Goal: Task Accomplishment & Management: Manage account settings

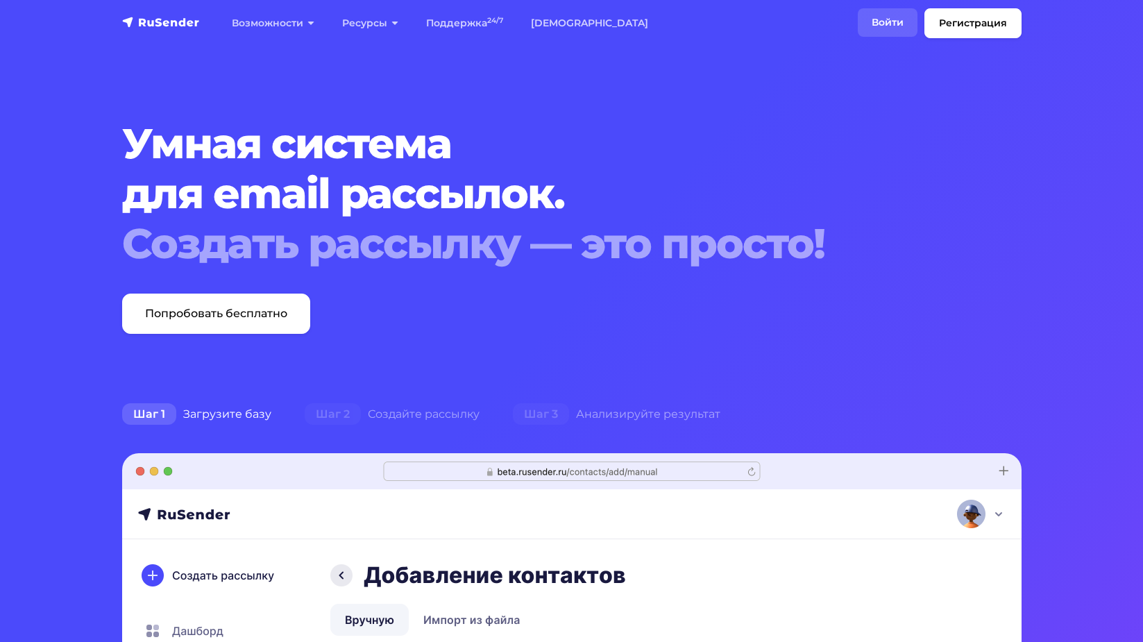
click at [891, 27] on link "Войти" at bounding box center [887, 22] width 60 height 28
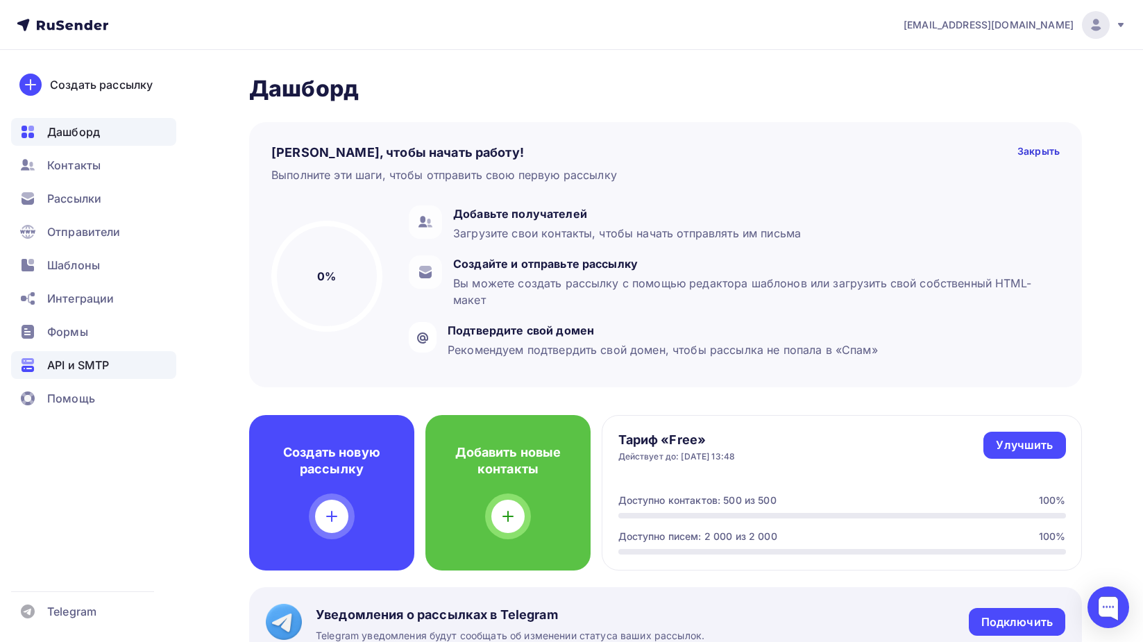
click at [86, 368] on span "API и SMTP" at bounding box center [78, 365] width 62 height 17
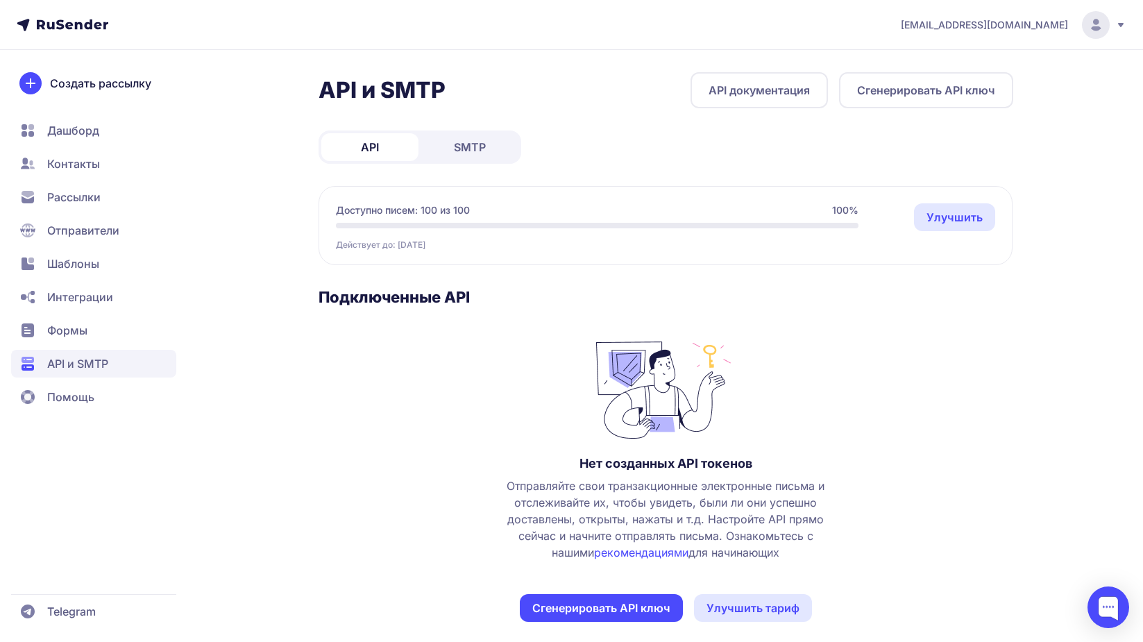
click at [611, 597] on button "Сгенерировать API ключ" at bounding box center [601, 608] width 163 height 28
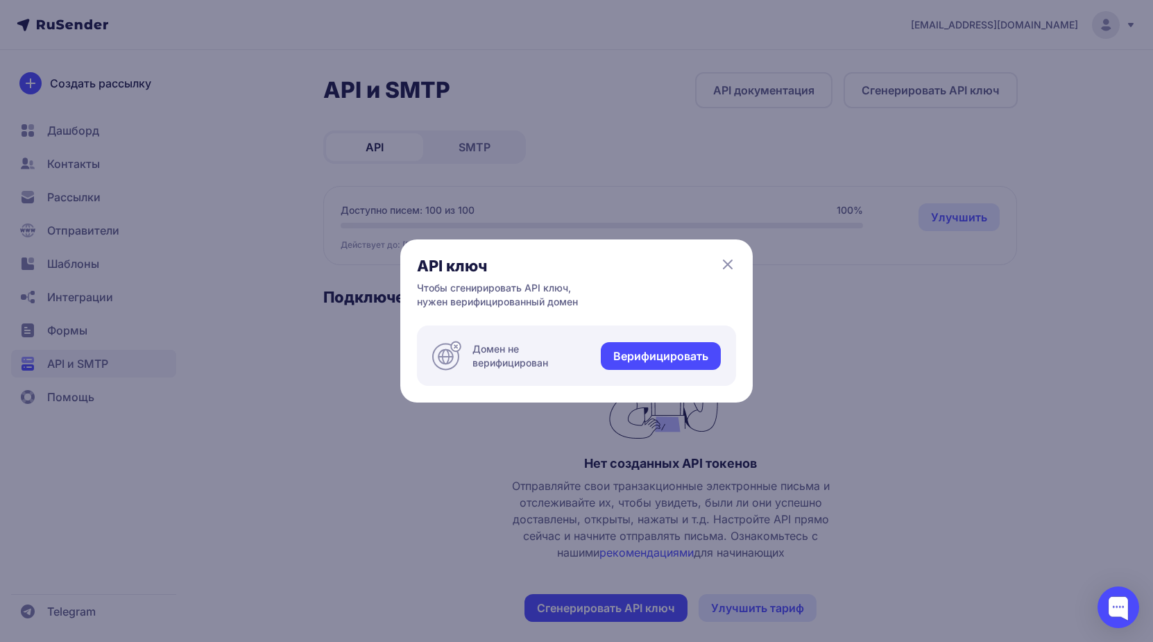
click at [688, 356] on link "Верифицировать" at bounding box center [661, 356] width 120 height 28
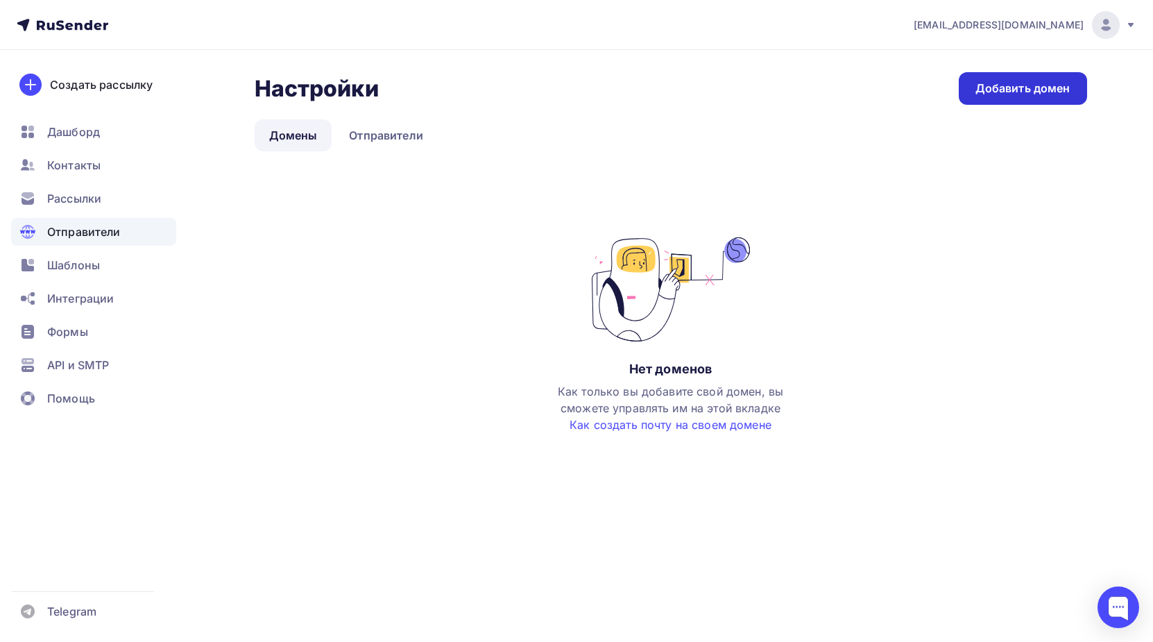
click at [988, 98] on link "Добавить домен" at bounding box center [1023, 88] width 128 height 33
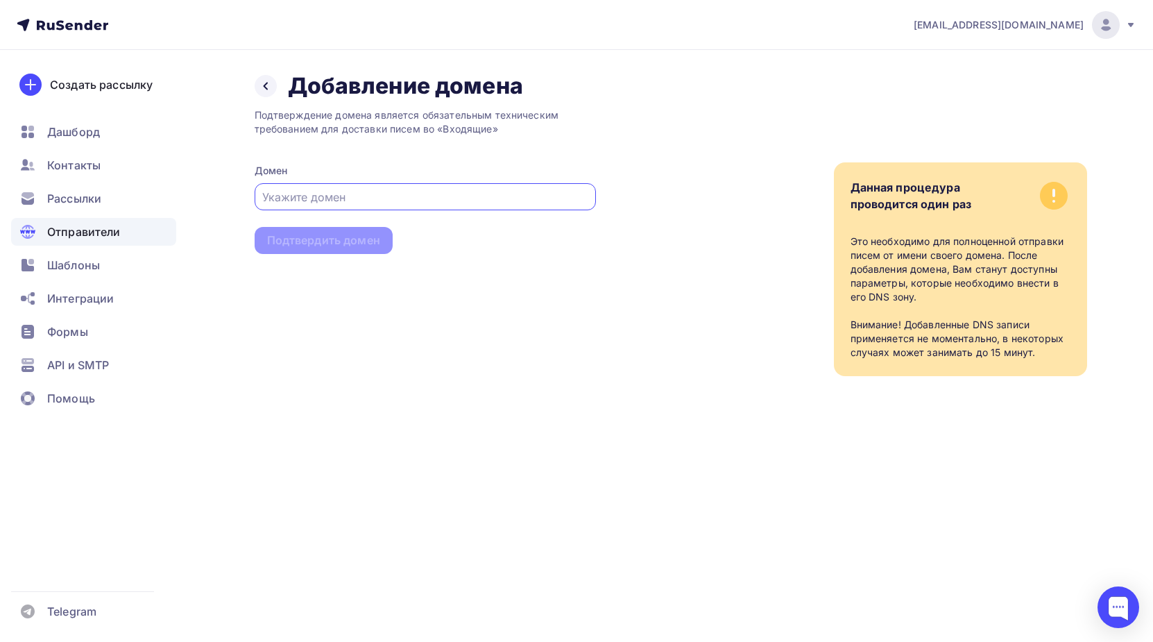
click at [458, 191] on input "text" at bounding box center [424, 197] width 325 height 17
paste input "nic.ru"
type input "nic.ru"
click at [363, 243] on div "Подтвердить домен" at bounding box center [323, 240] width 113 height 16
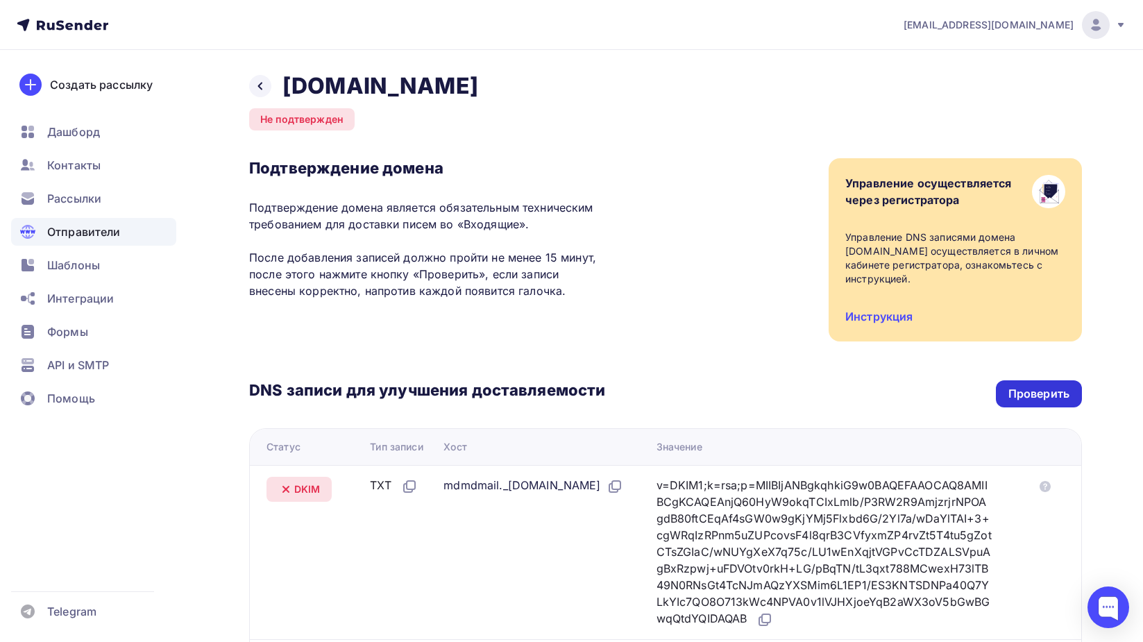
click at [1017, 386] on div "Проверить" at bounding box center [1038, 394] width 61 height 16
click at [266, 88] on div at bounding box center [260, 86] width 22 height 22
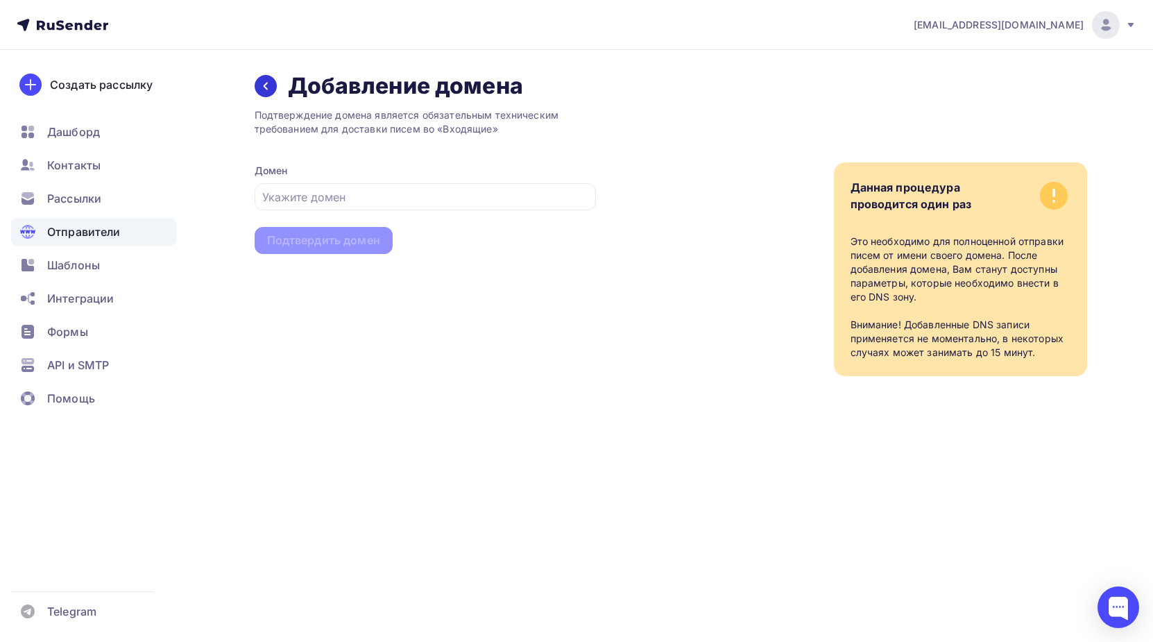
click at [271, 89] on div at bounding box center [266, 86] width 22 height 22
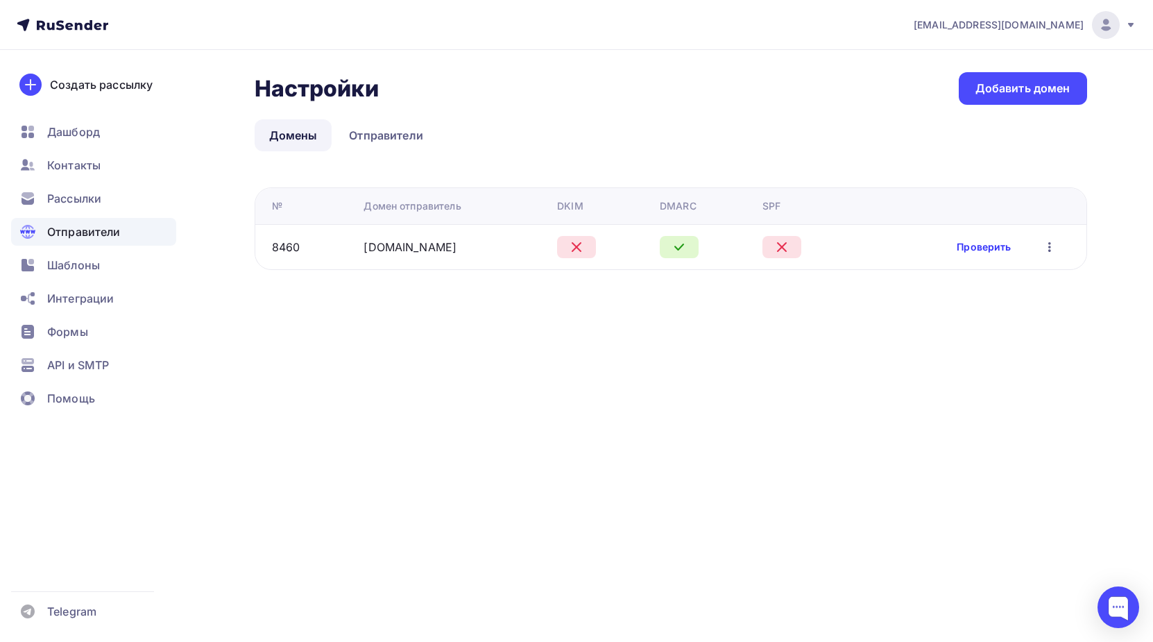
click at [979, 253] on link "Проверить" at bounding box center [984, 247] width 54 height 14
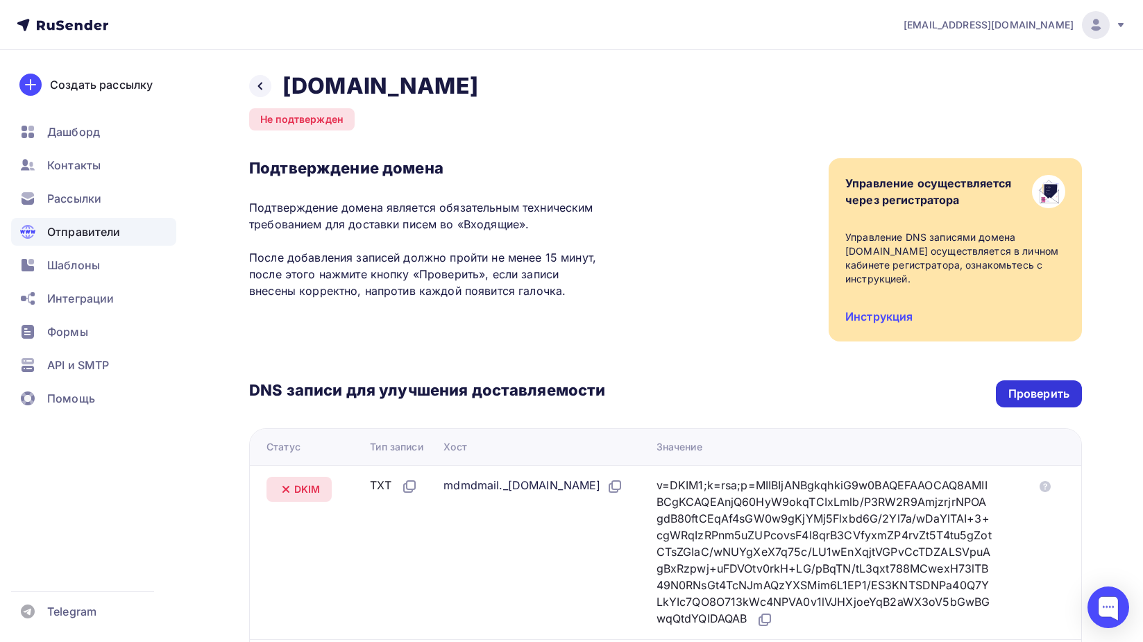
click at [1012, 386] on div "Проверить" at bounding box center [1038, 394] width 61 height 16
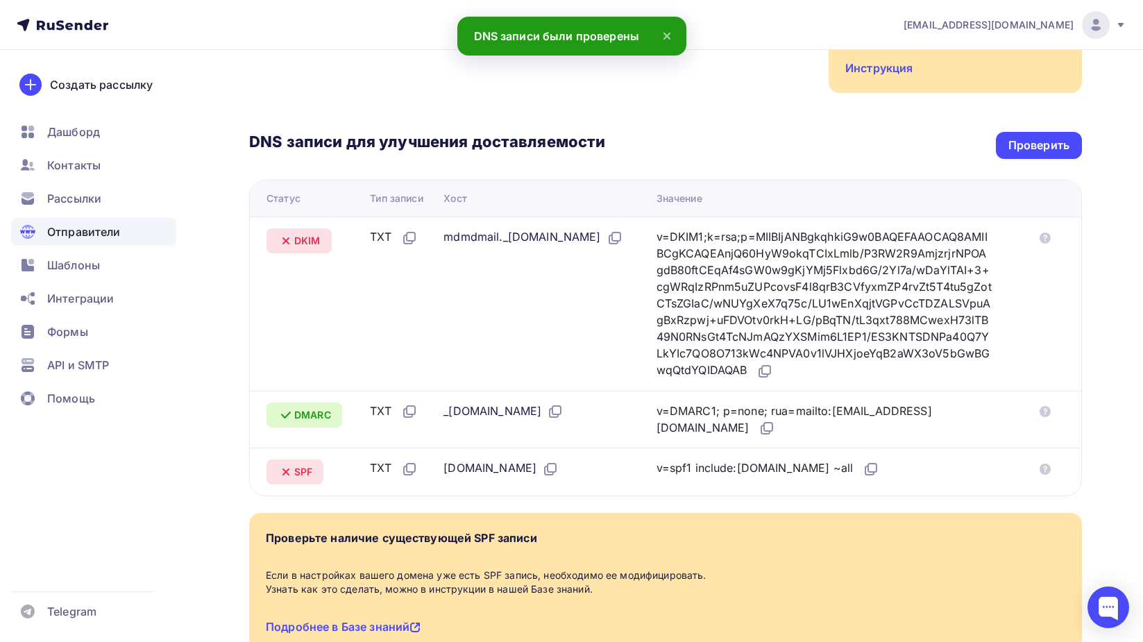
scroll to position [245, 0]
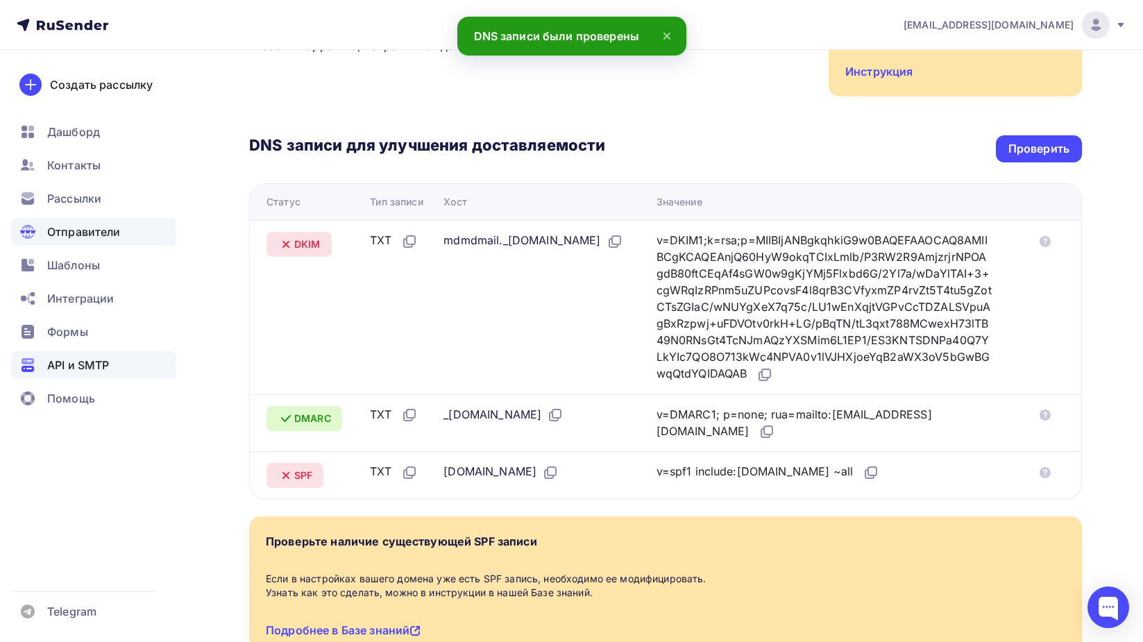
click at [86, 355] on div "API и SMTP" at bounding box center [93, 365] width 165 height 28
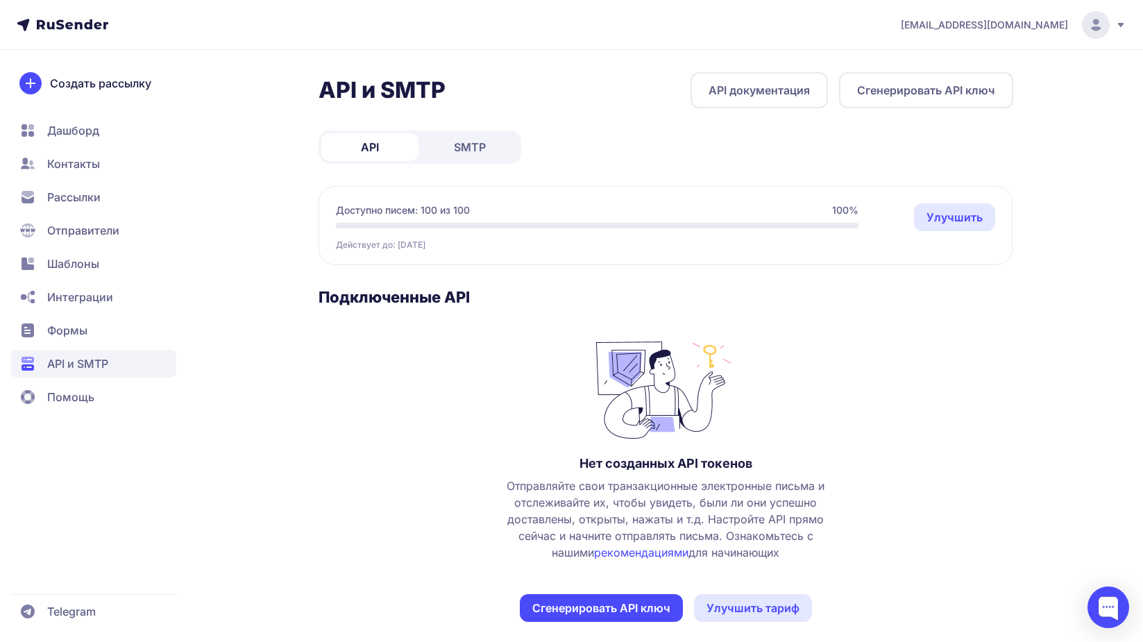
click at [611, 598] on button "Сгенерировать API ключ" at bounding box center [601, 608] width 163 height 28
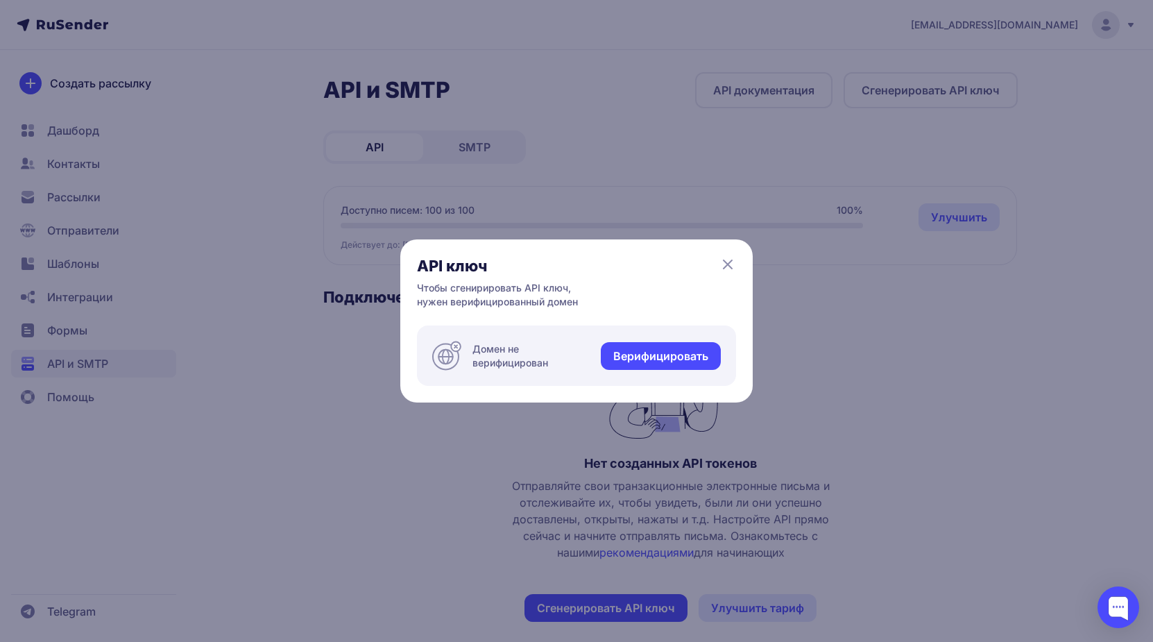
click at [690, 351] on link "Верифицировать" at bounding box center [661, 356] width 120 height 28
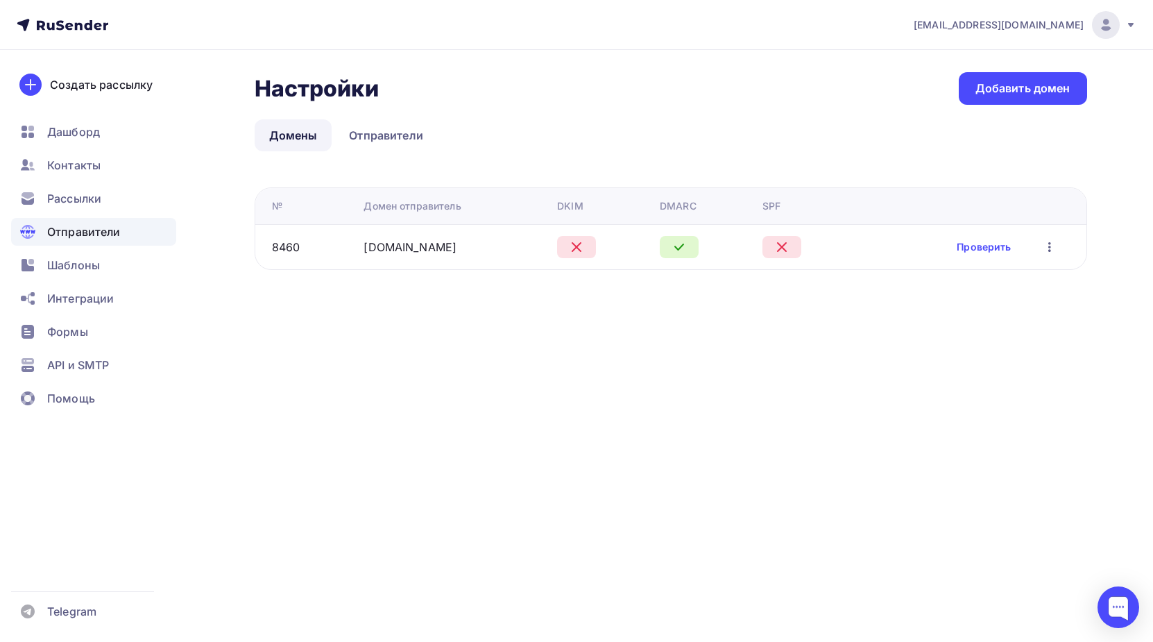
click at [1045, 247] on icon "button" at bounding box center [1049, 247] width 17 height 17
click at [396, 237] on td "nic.ru" at bounding box center [455, 246] width 194 height 45
click at [348, 245] on div "8460" at bounding box center [312, 247] width 81 height 17
click at [370, 246] on link "nic.ru" at bounding box center [410, 247] width 93 height 14
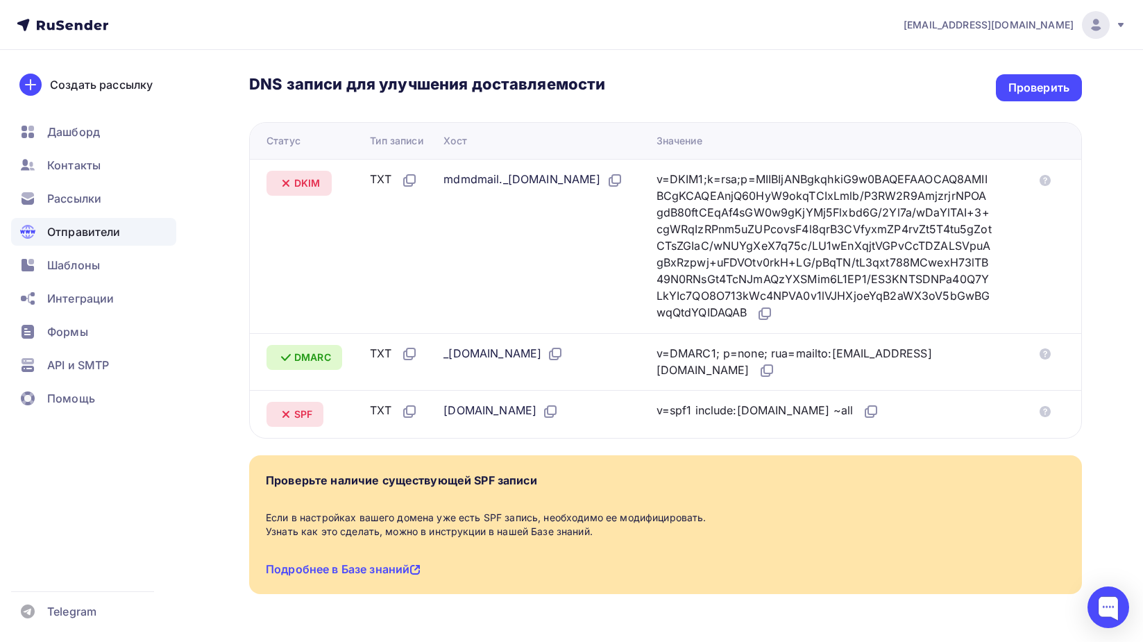
scroll to position [333, 0]
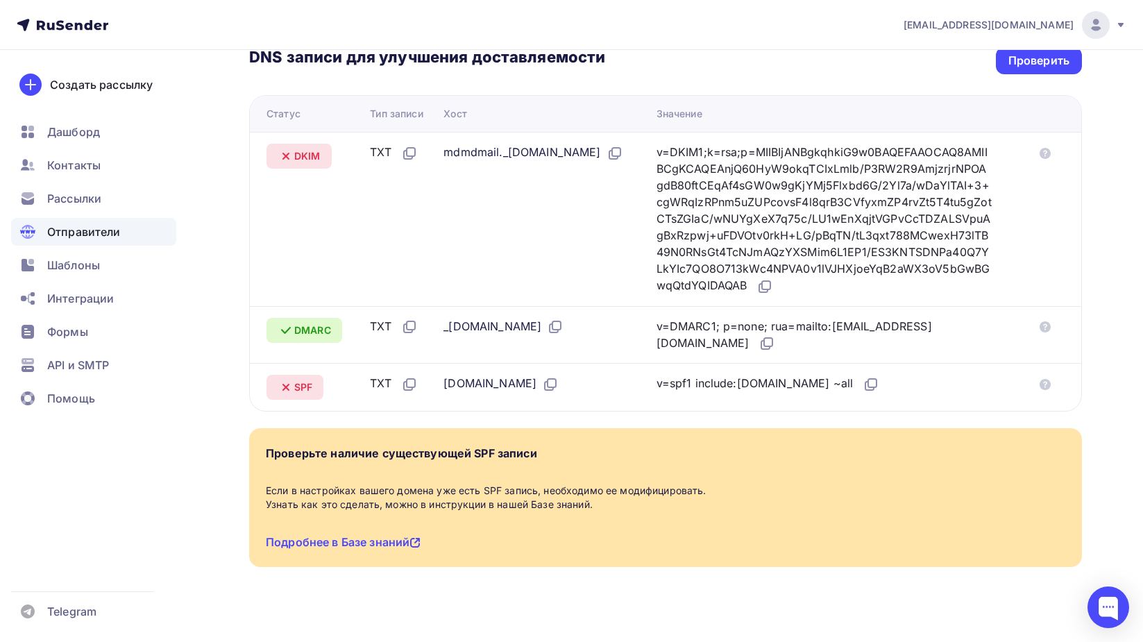
click at [747, 262] on div "v=DKIM1;k=rsa;p=MIIBIjANBgkqhkiG9w0BAQEFAAOCAQ8AMIIBCgKCAQEAnjQ60HyW9okqTCIxLml…" at bounding box center [824, 219] width 336 height 151
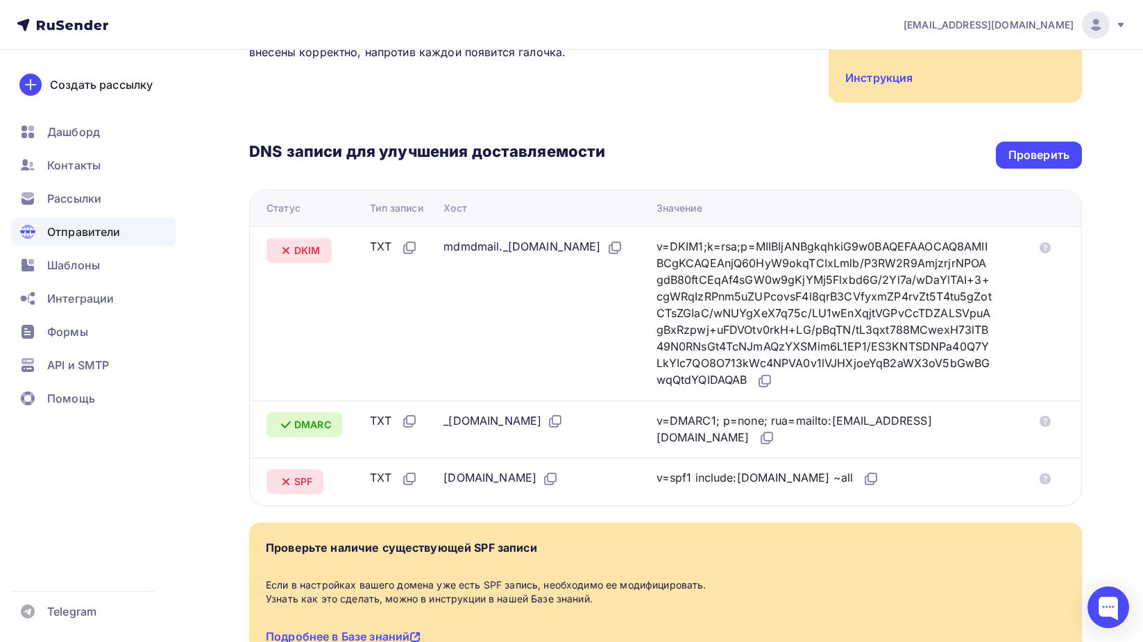
scroll to position [225, 0]
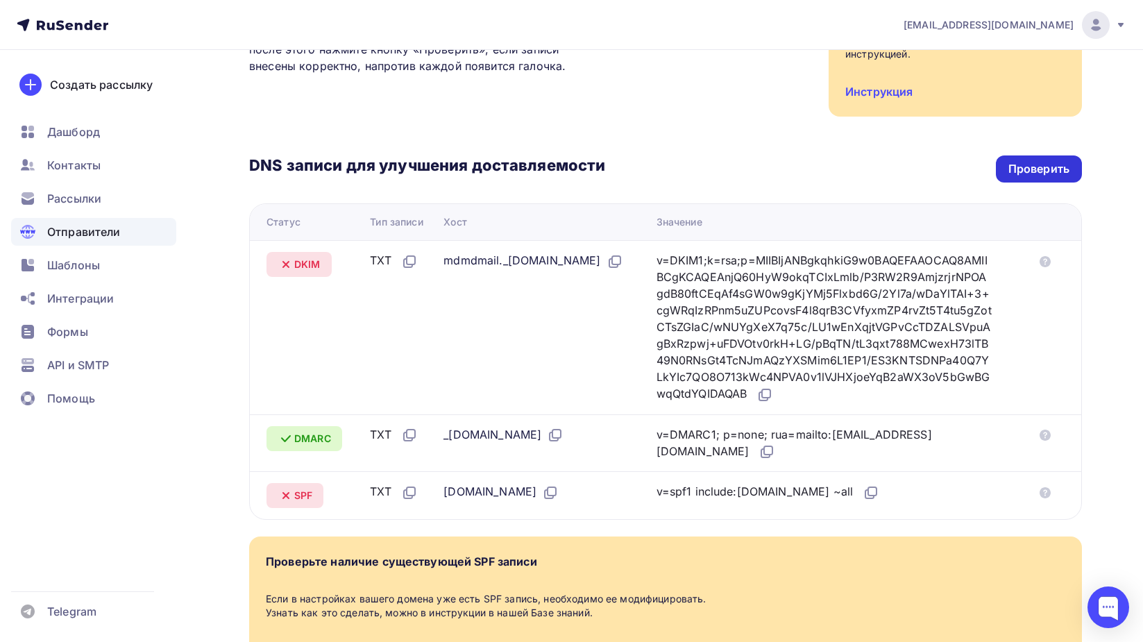
click at [1013, 155] on div "Проверить" at bounding box center [1038, 168] width 86 height 27
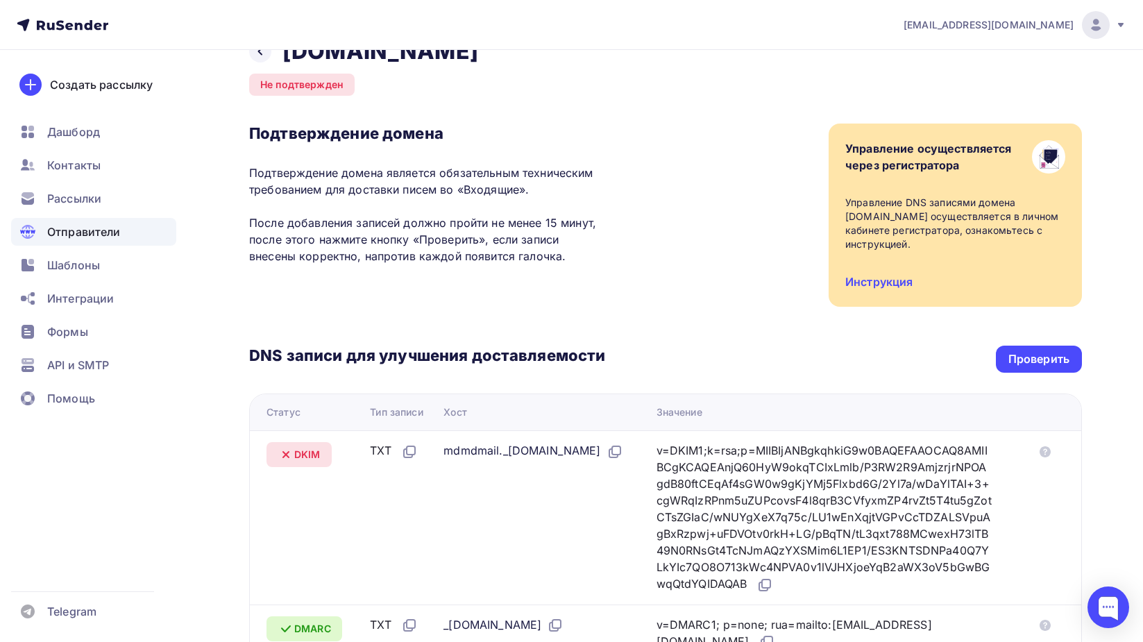
scroll to position [0, 0]
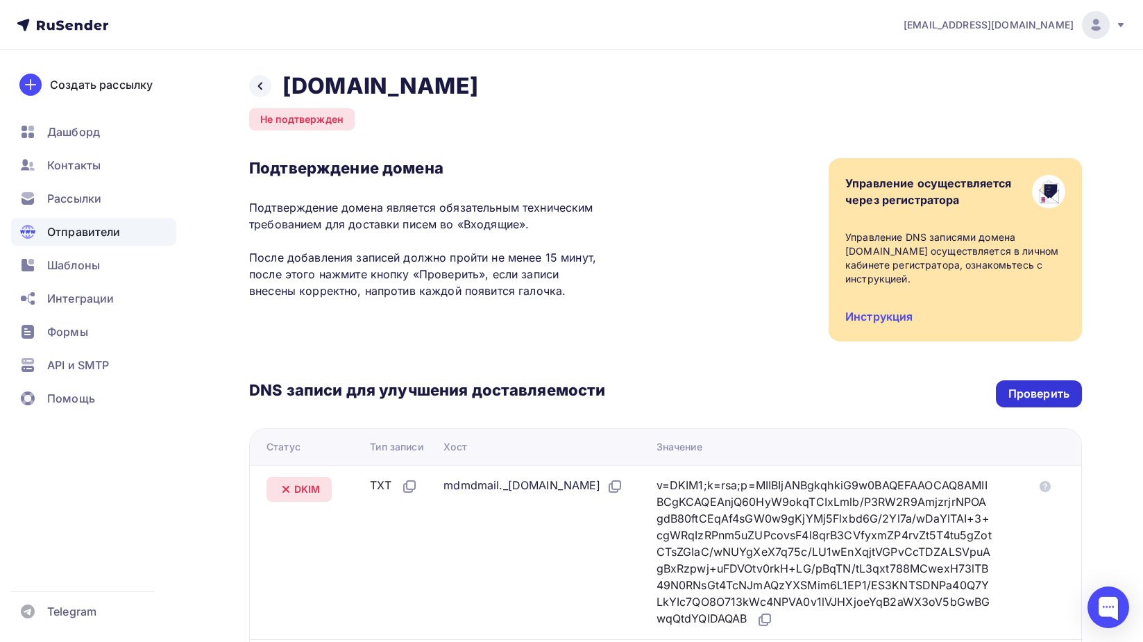
click at [1018, 386] on div "Проверить" at bounding box center [1038, 394] width 61 height 16
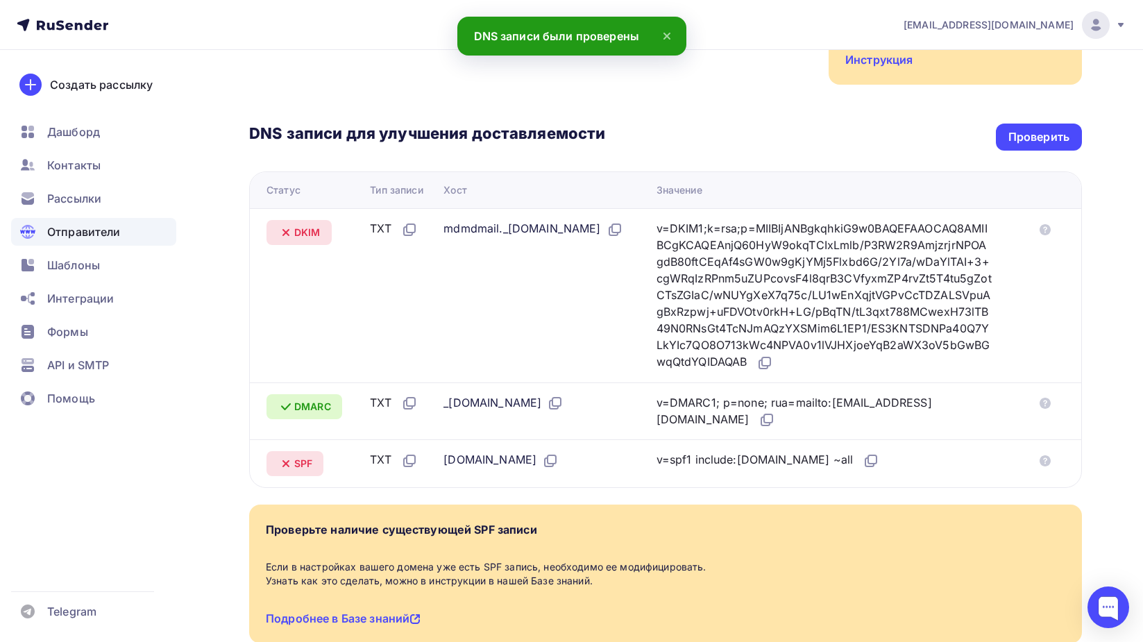
scroll to position [218, 0]
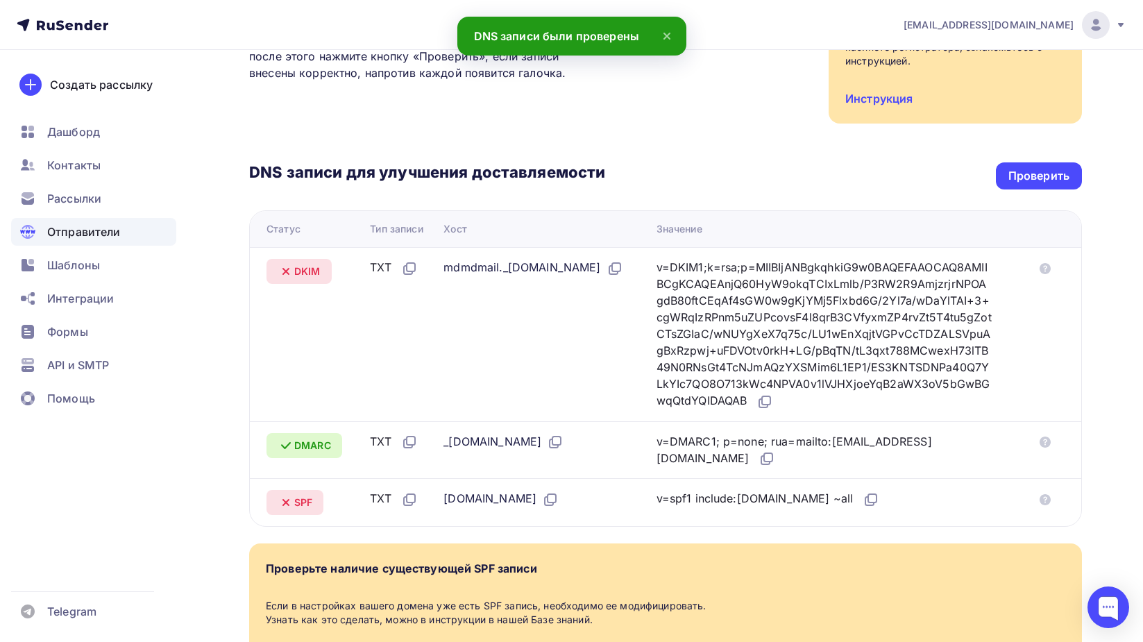
click at [305, 264] on span "DKIM" at bounding box center [307, 271] width 26 height 14
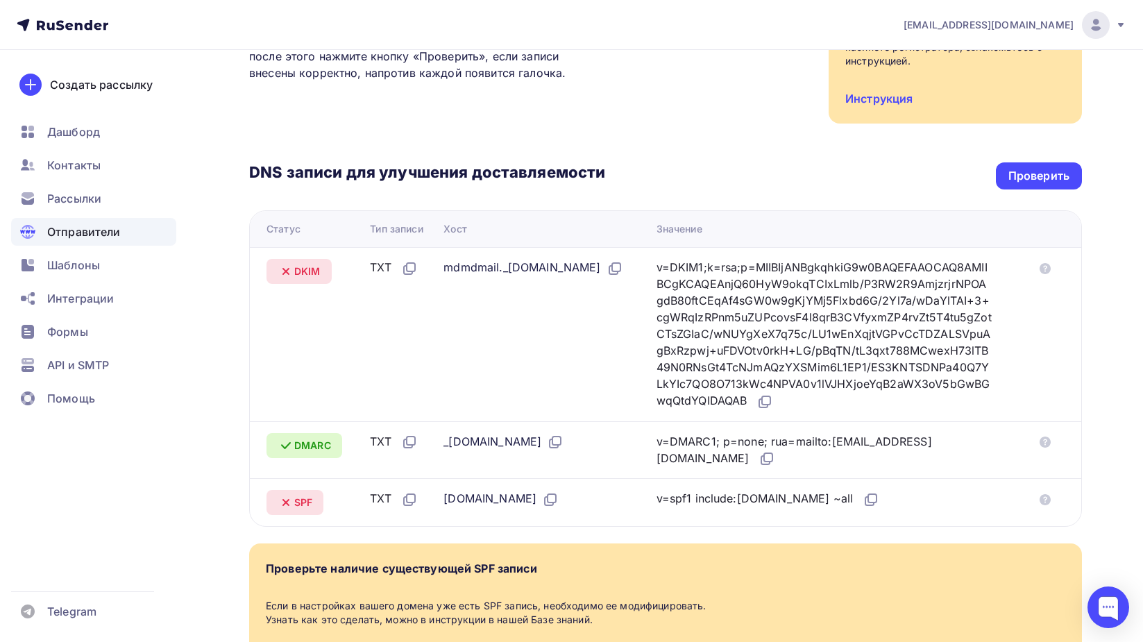
click at [549, 211] on th "Хост" at bounding box center [544, 229] width 212 height 36
click at [576, 433] on div "_dmarc.nic.ru" at bounding box center [543, 442] width 201 height 18
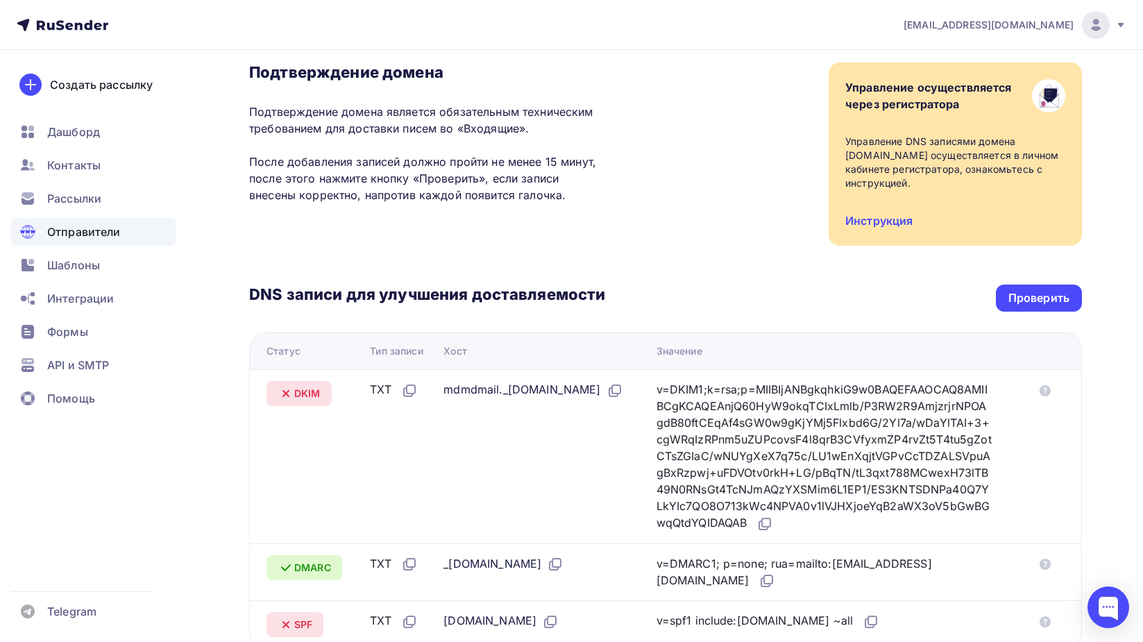
scroll to position [94, 0]
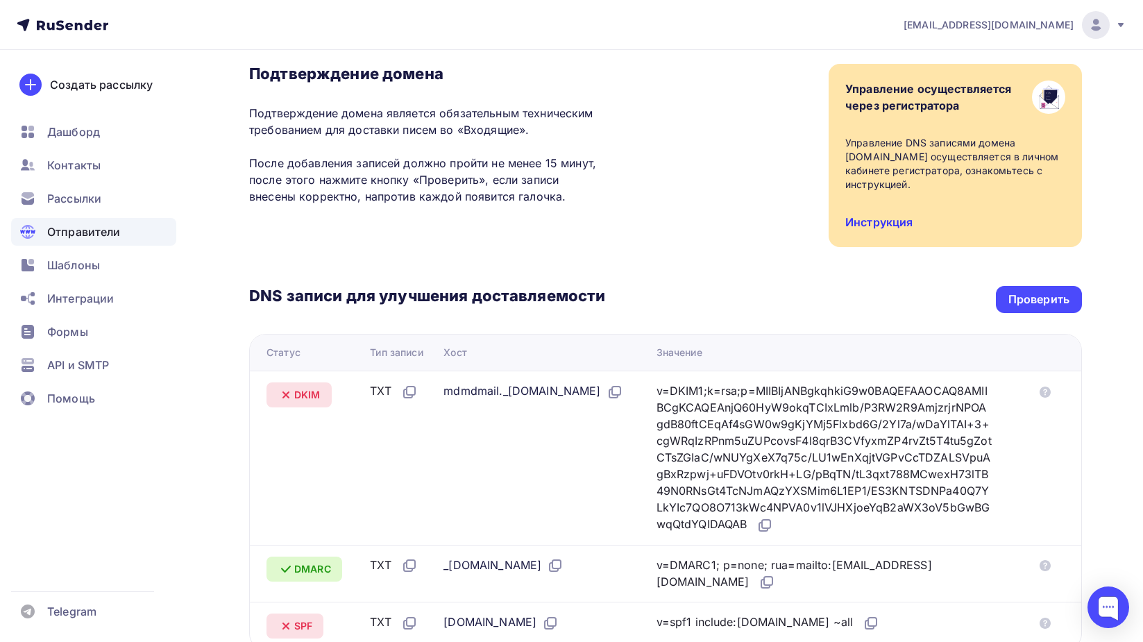
click at [889, 215] on link "Инструкция" at bounding box center [878, 222] width 67 height 14
click at [1025, 291] on div "Проверить" at bounding box center [1038, 299] width 61 height 16
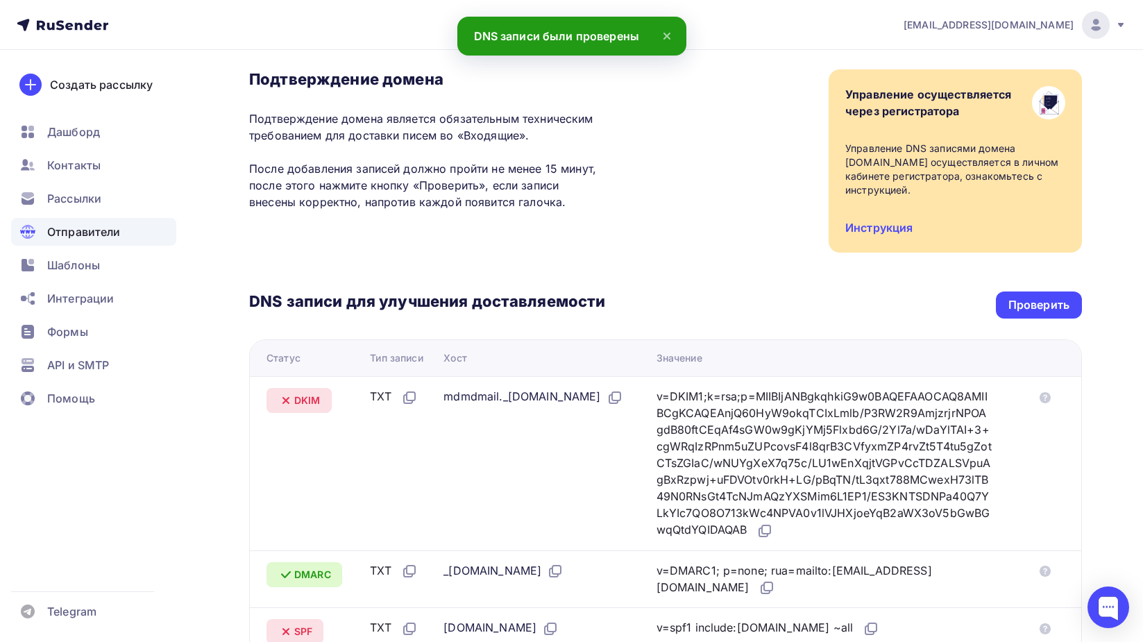
scroll to position [87, 0]
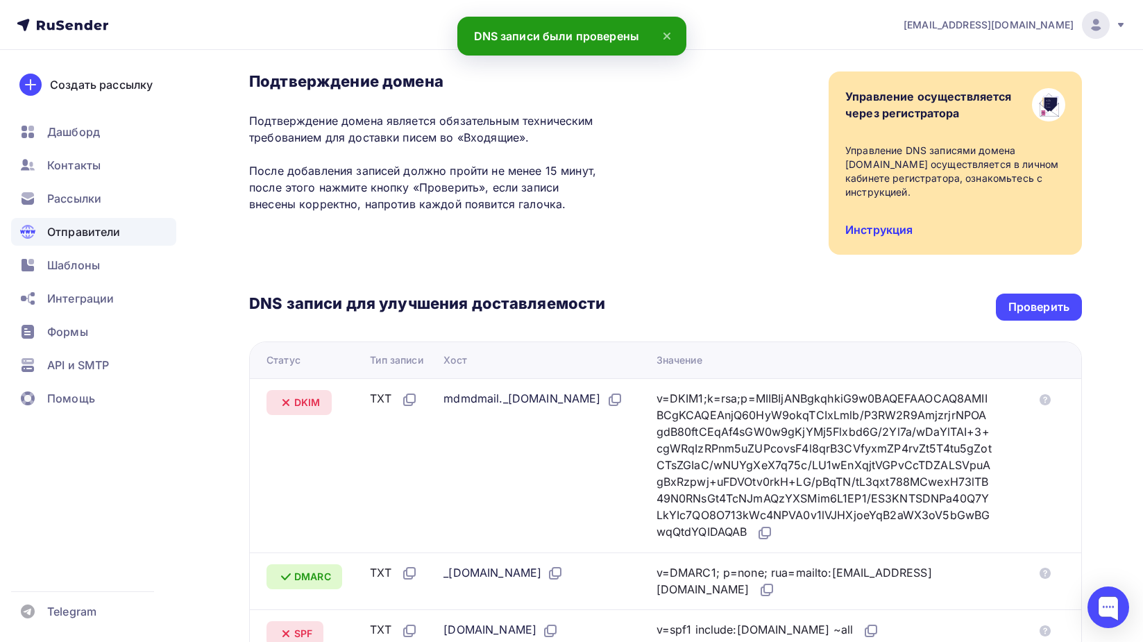
click at [881, 223] on link "Инструкция" at bounding box center [878, 230] width 67 height 14
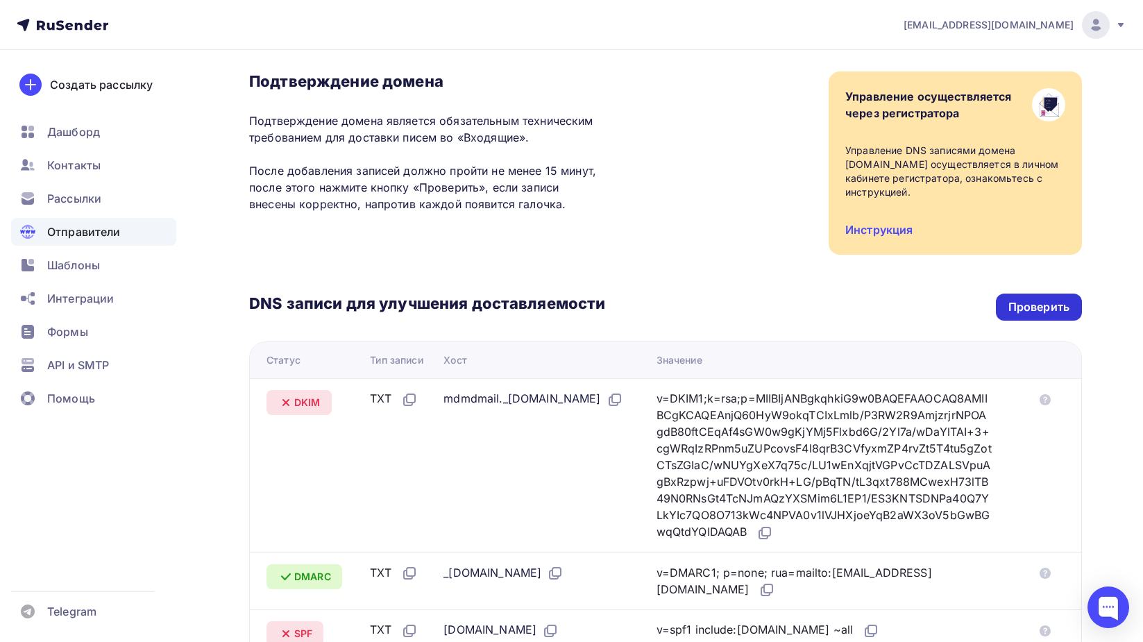
click at [1014, 299] on div "Проверить" at bounding box center [1038, 307] width 61 height 16
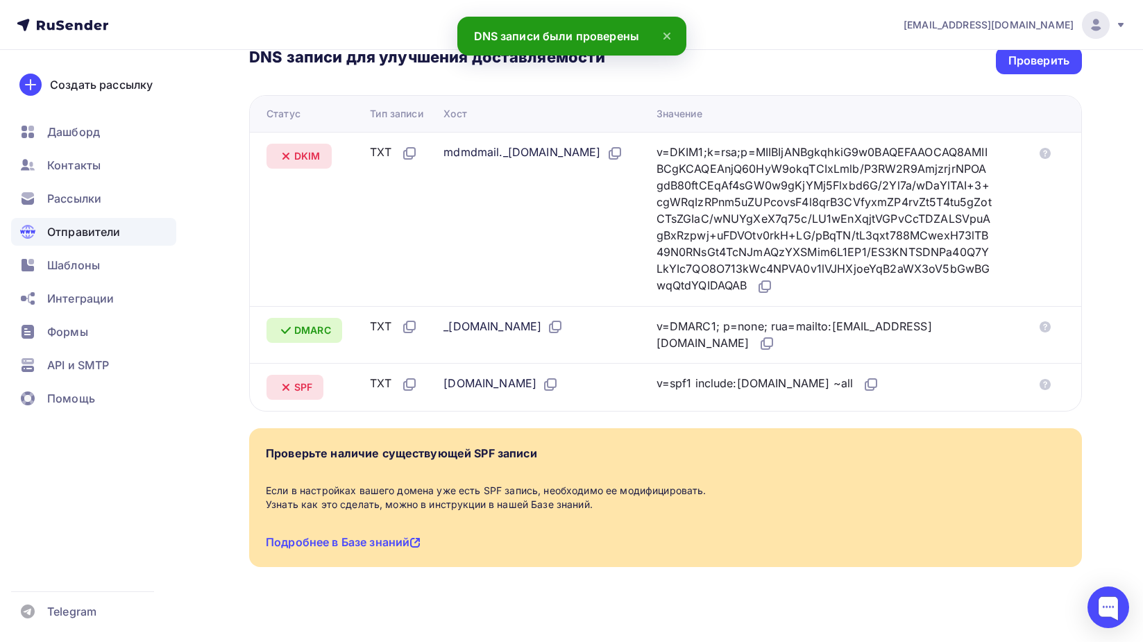
scroll to position [0, 0]
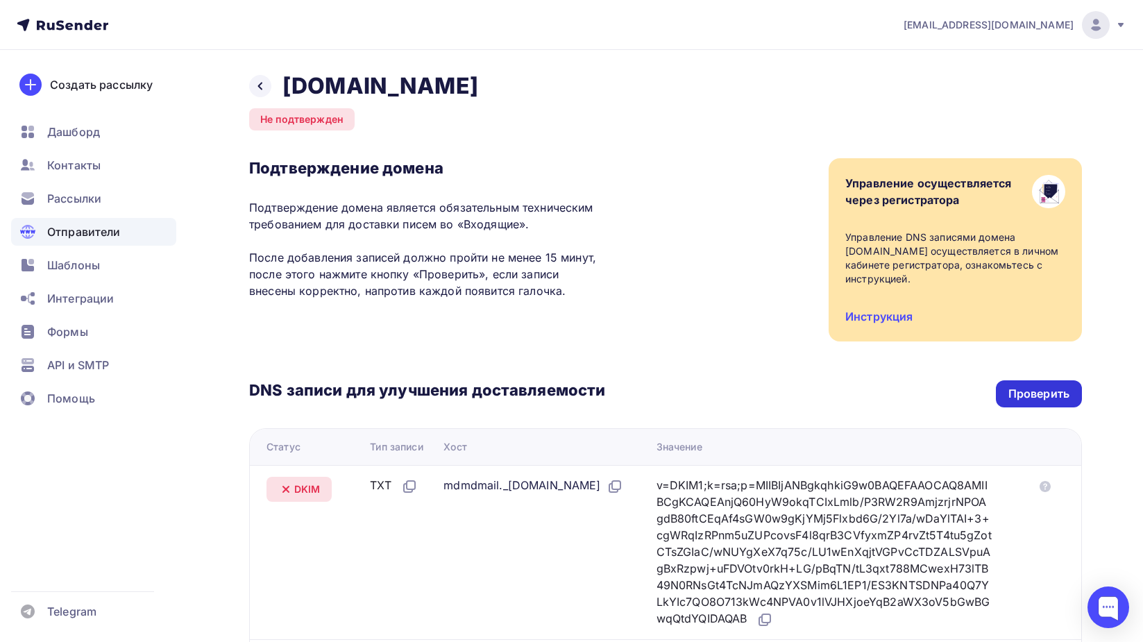
click at [1029, 386] on div "Проверить" at bounding box center [1038, 394] width 61 height 16
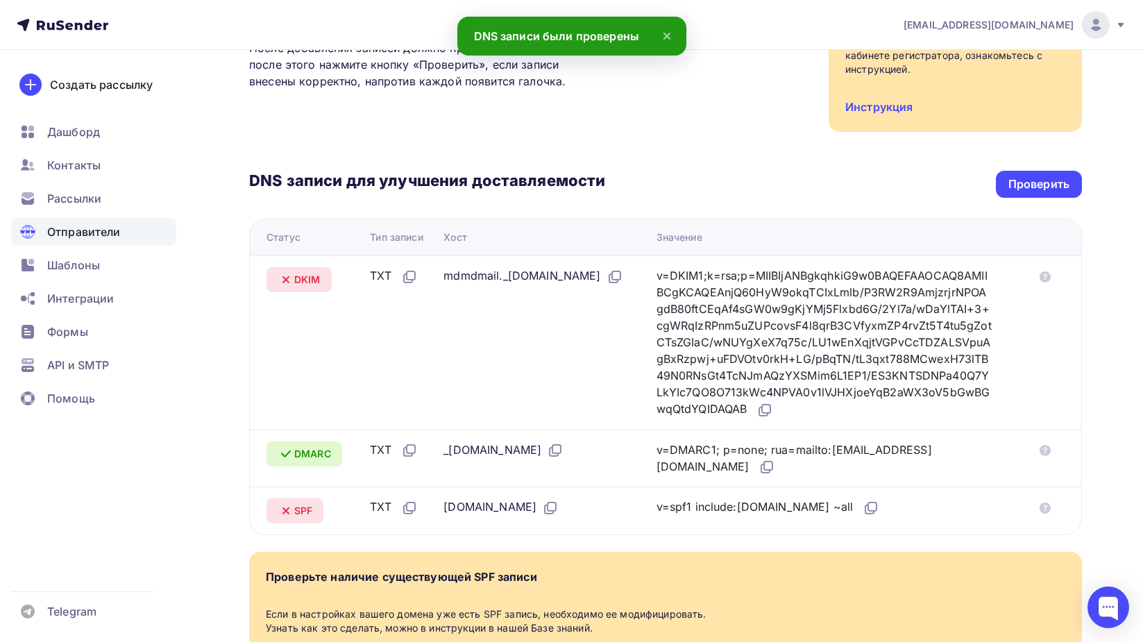
scroll to position [209, 0]
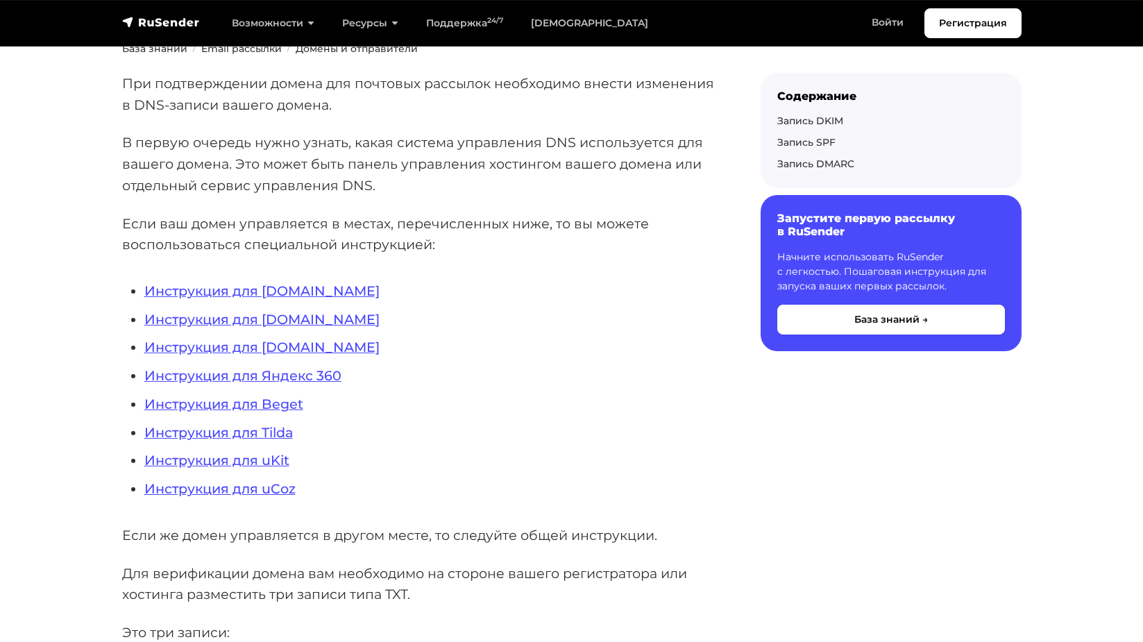
scroll to position [226, 0]
click at [301, 350] on link "Инструкция для [DOMAIN_NAME]" at bounding box center [261, 347] width 235 height 17
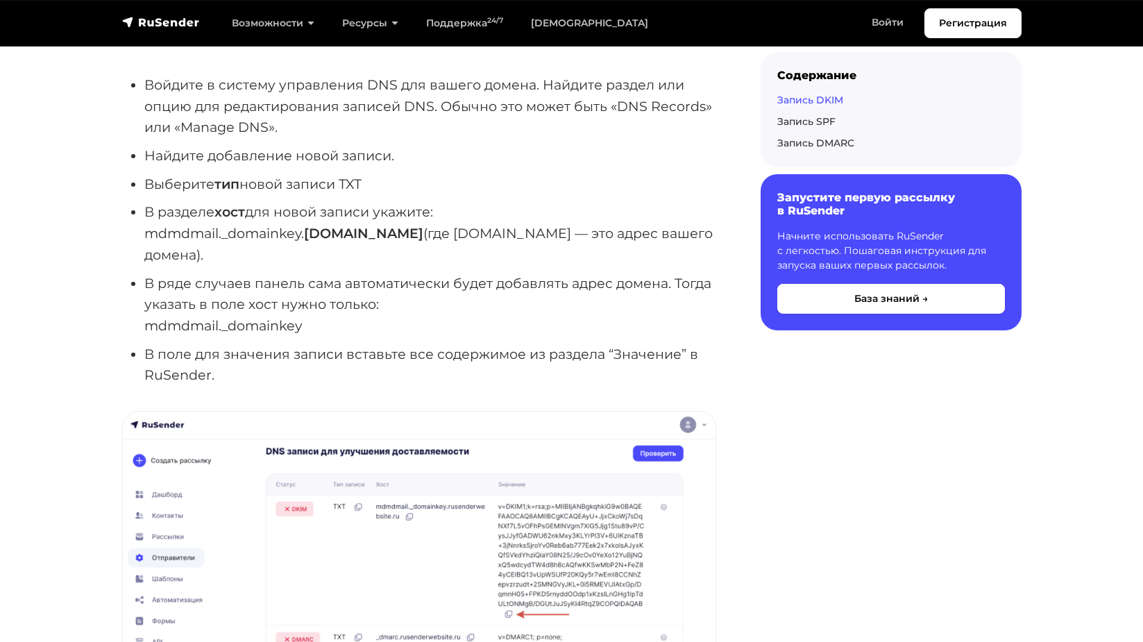
scroll to position [952, 0]
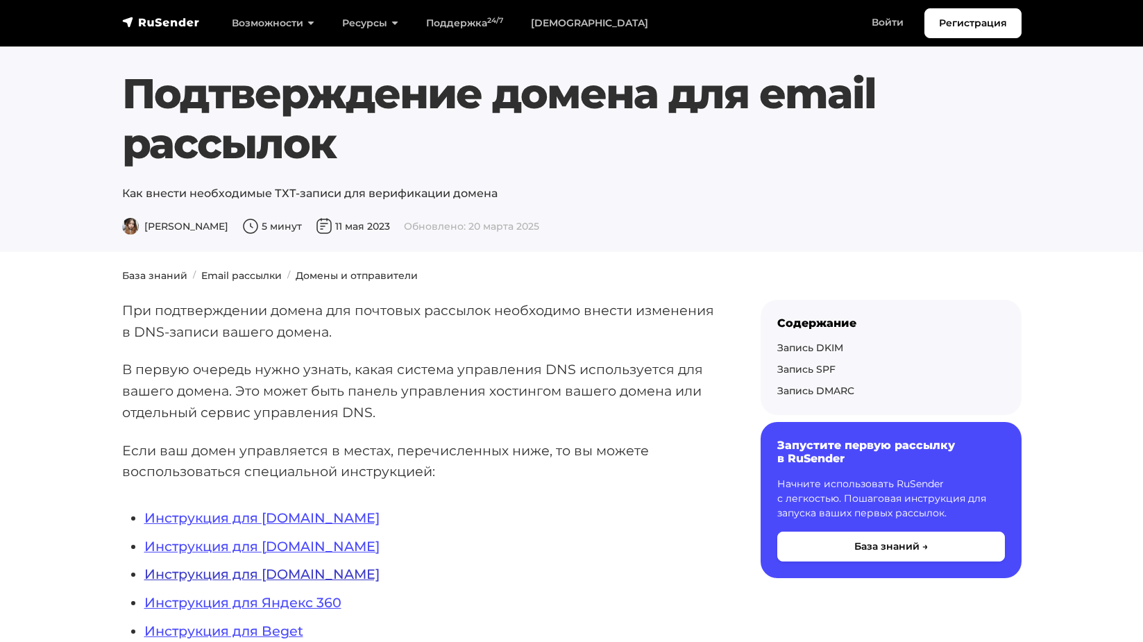
click at [266, 565] on link "Инструкция для [DOMAIN_NAME]" at bounding box center [261, 573] width 235 height 17
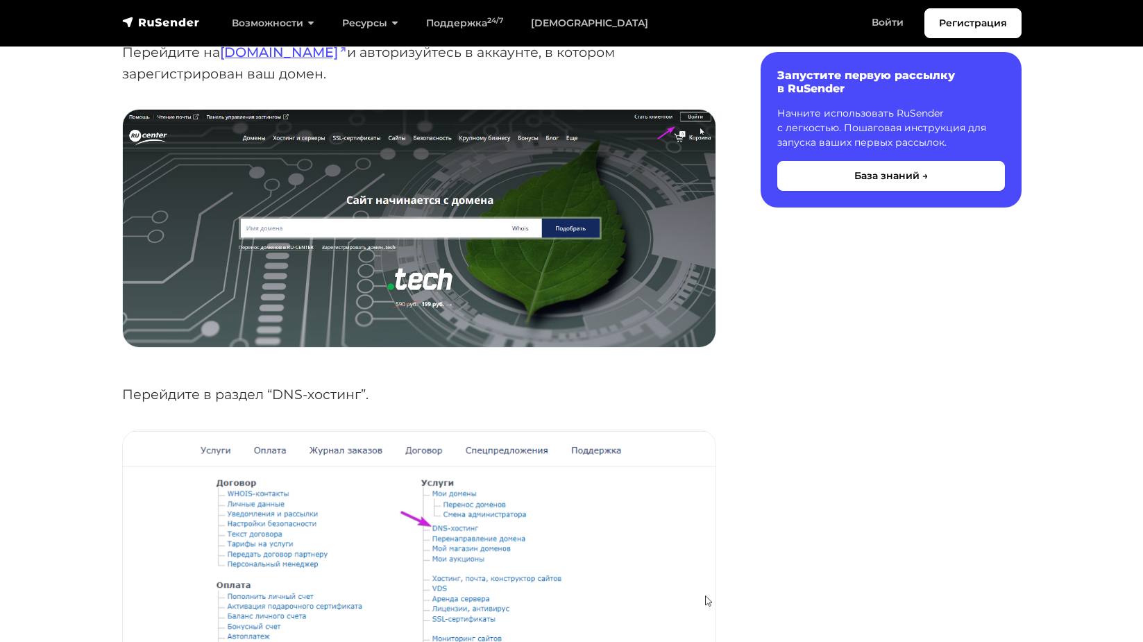
scroll to position [80, 0]
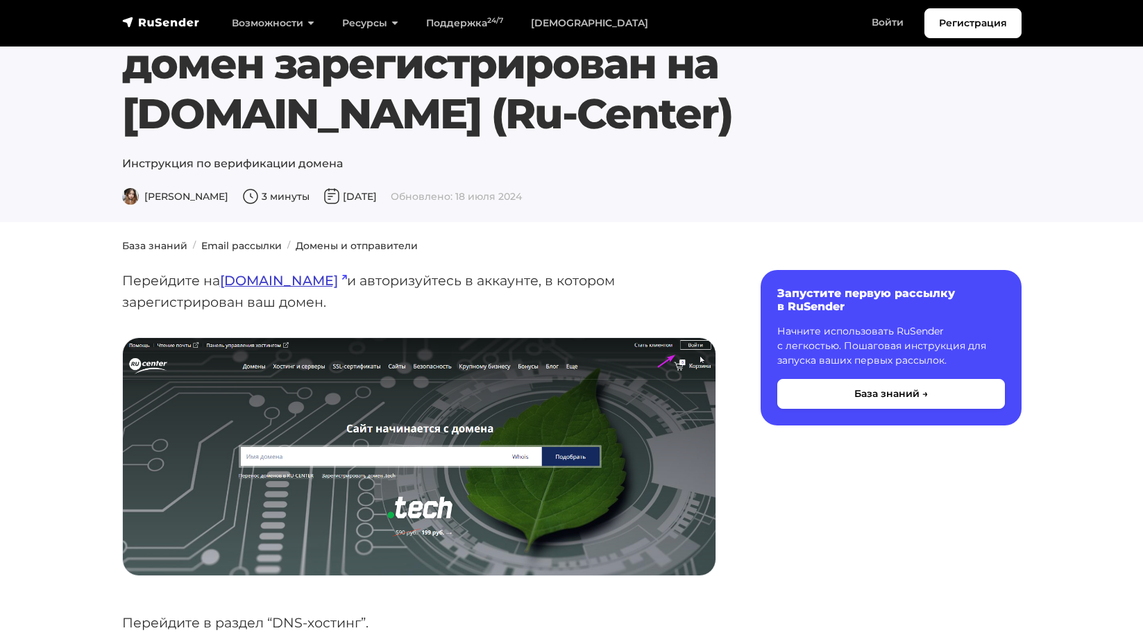
click at [243, 283] on link "[DOMAIN_NAME]" at bounding box center [283, 280] width 127 height 17
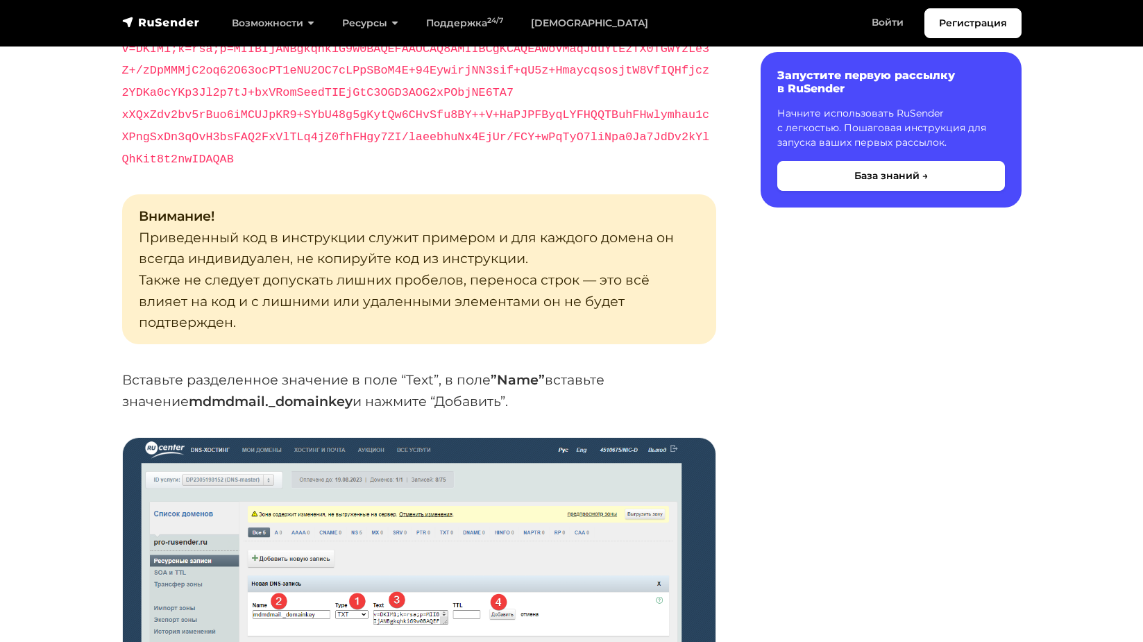
scroll to position [5096, 0]
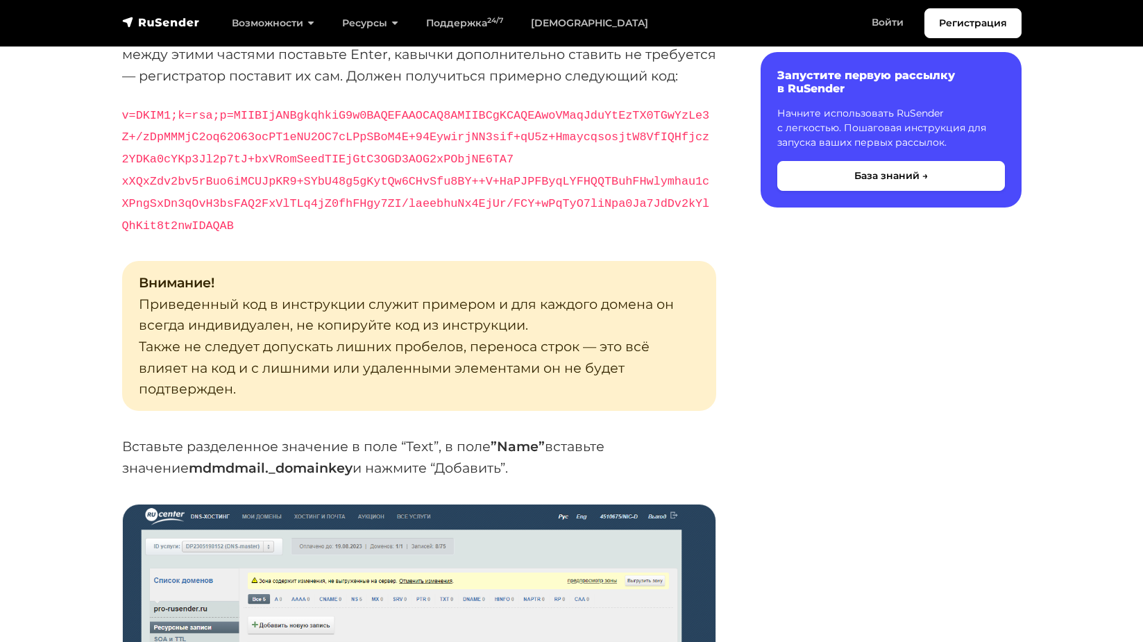
scroll to position [5096, 0]
